Goal: Information Seeking & Learning: Understand process/instructions

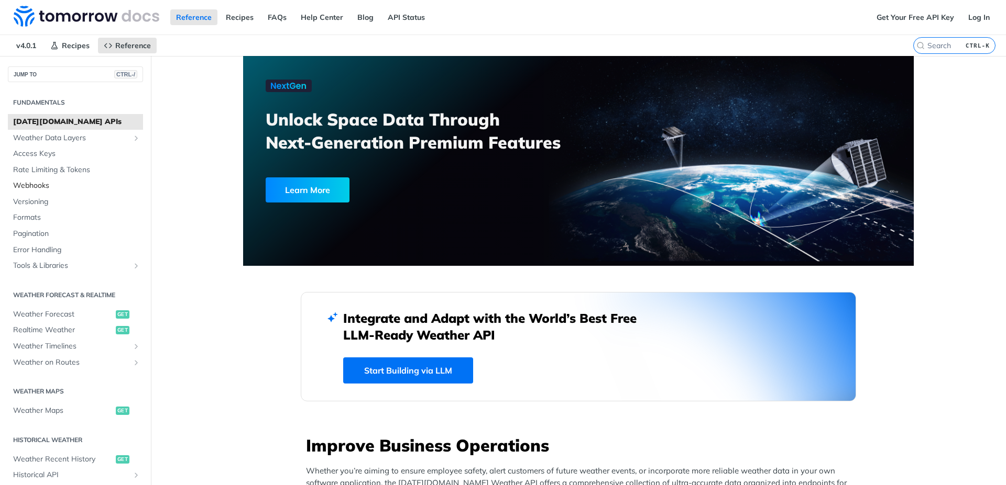
click at [60, 182] on span "Webhooks" at bounding box center [76, 186] width 127 height 10
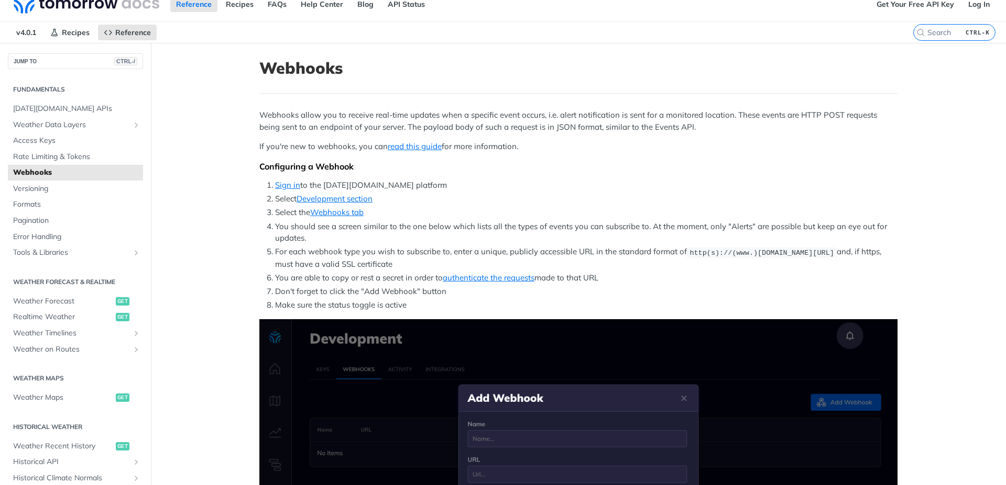
scroll to position [30, 0]
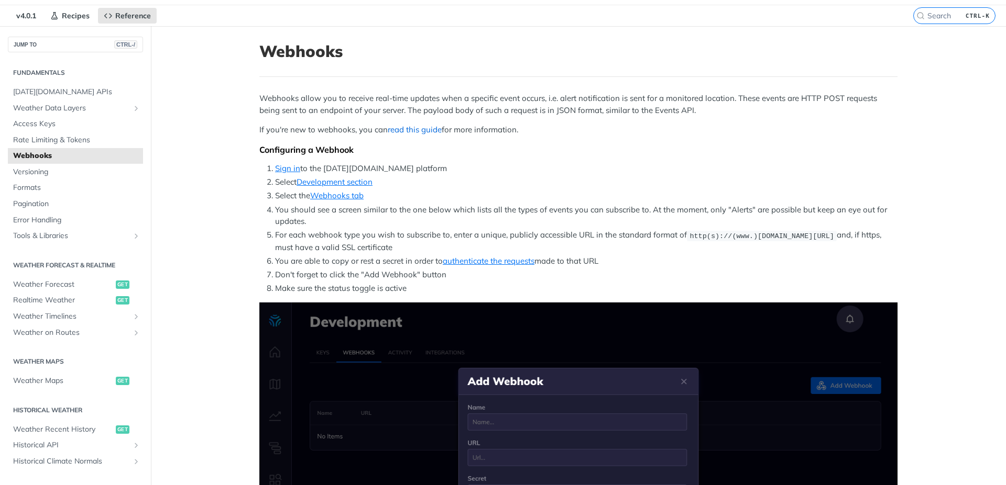
click at [402, 130] on link "read this guide" at bounding box center [415, 130] width 54 height 10
click at [394, 129] on link "read this guide" at bounding box center [415, 130] width 54 height 10
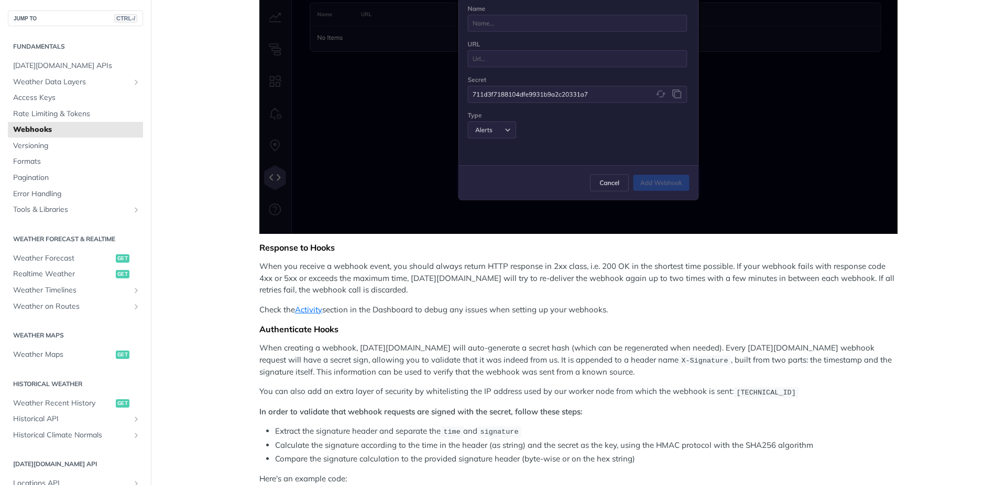
scroll to position [453, 0]
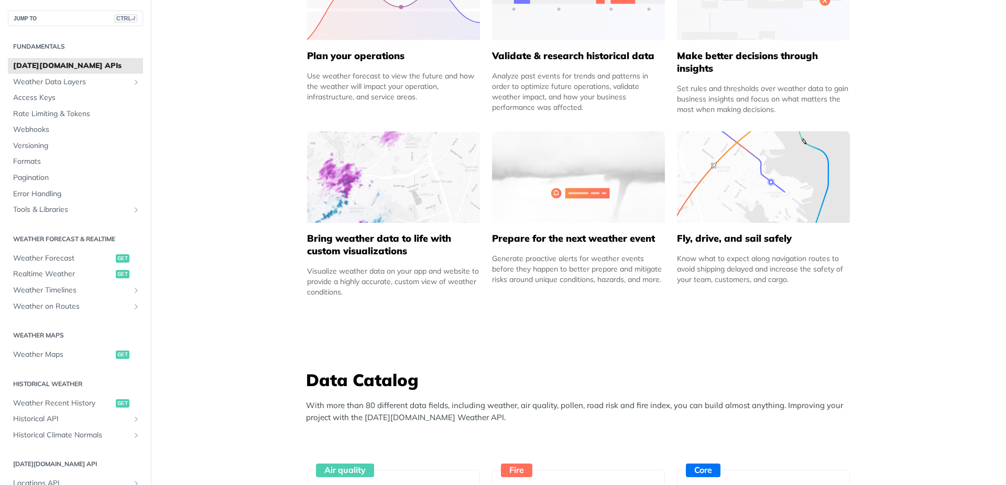
scroll to position [571, 0]
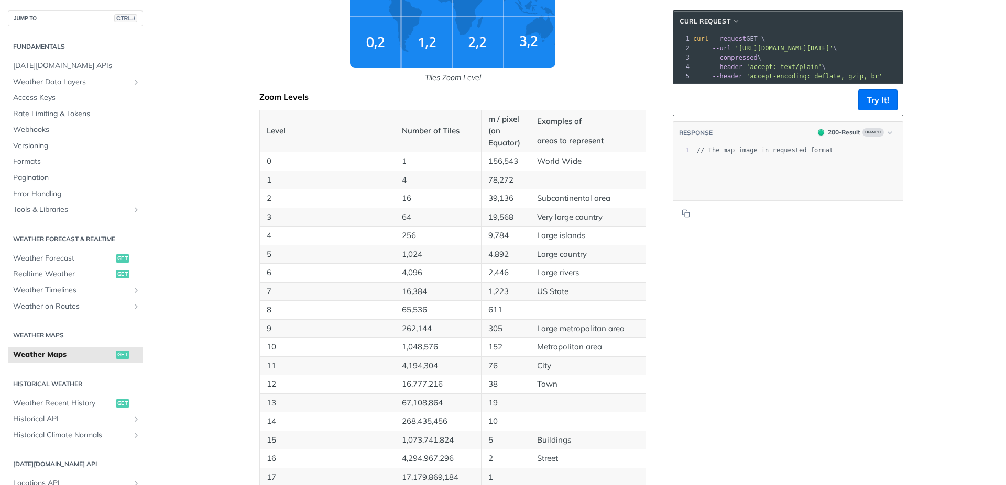
scroll to position [445, 0]
click at [409, 202] on p "16" at bounding box center [438, 198] width 72 height 12
click at [403, 198] on p "16" at bounding box center [438, 198] width 72 height 12
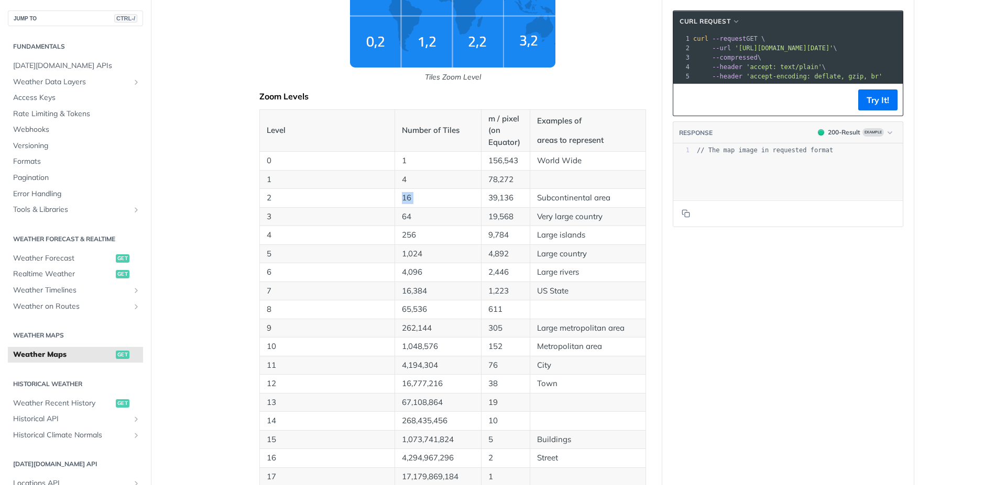
click at [403, 198] on p "16" at bounding box center [438, 198] width 72 height 12
click at [420, 198] on p "16" at bounding box center [438, 198] width 72 height 12
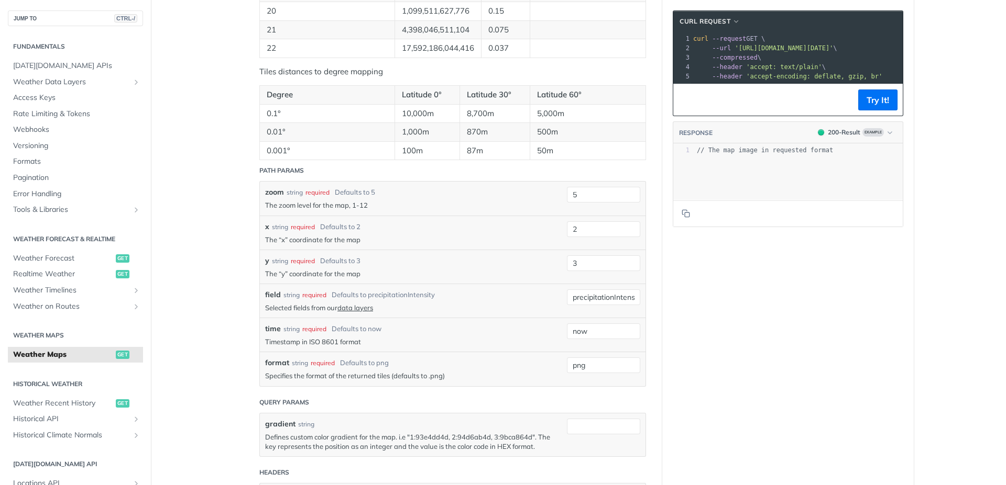
scroll to position [967, 0]
click at [594, 185] on div "zoom string required Defaults to 5 The zoom level for the map, 1-12 5" at bounding box center [452, 198] width 385 height 34
click at [601, 194] on input "5" at bounding box center [603, 194] width 73 height 16
click at [501, 194] on div "zoom string required Defaults to 5" at bounding box center [413, 191] width 296 height 11
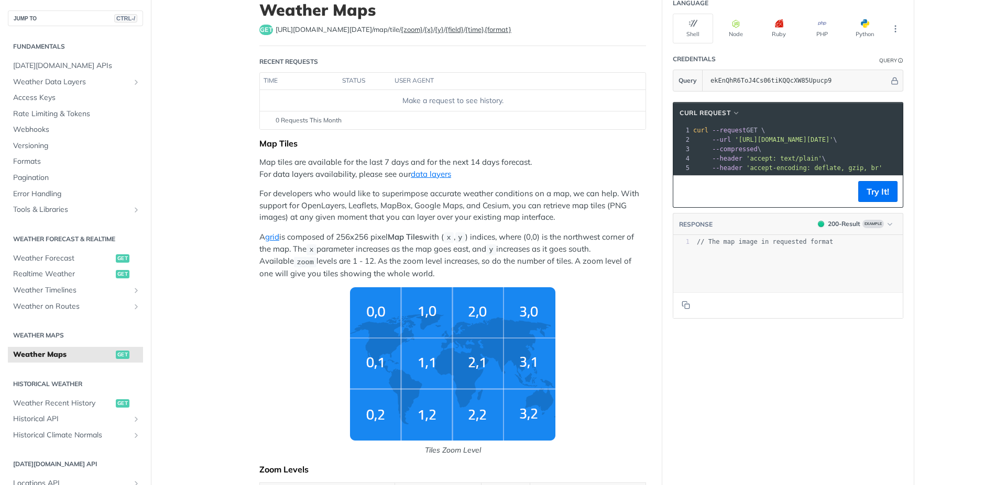
scroll to position [0, 0]
